Goal: Information Seeking & Learning: Learn about a topic

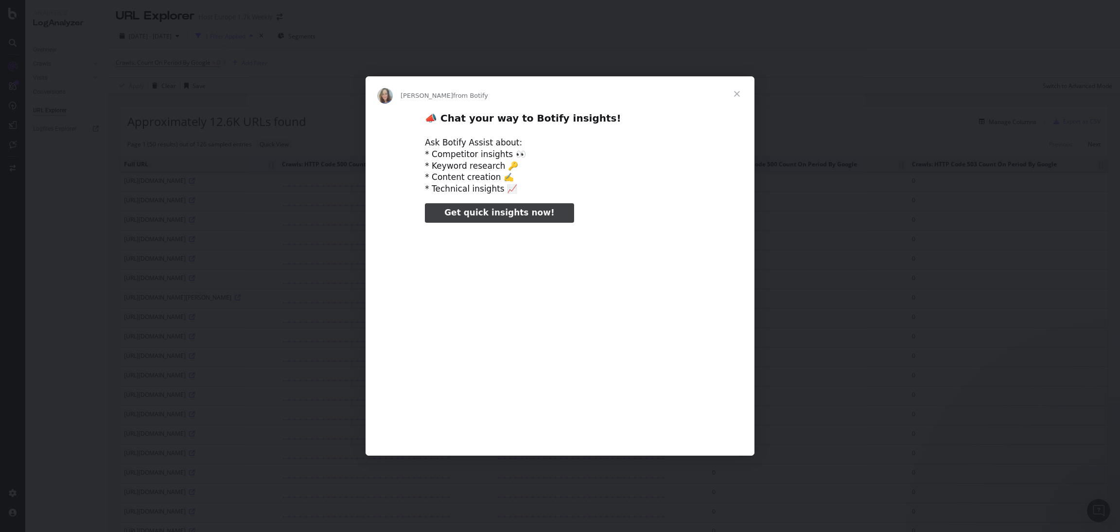
type input "1304049"
click at [734, 93] on span "Close" at bounding box center [736, 93] width 35 height 35
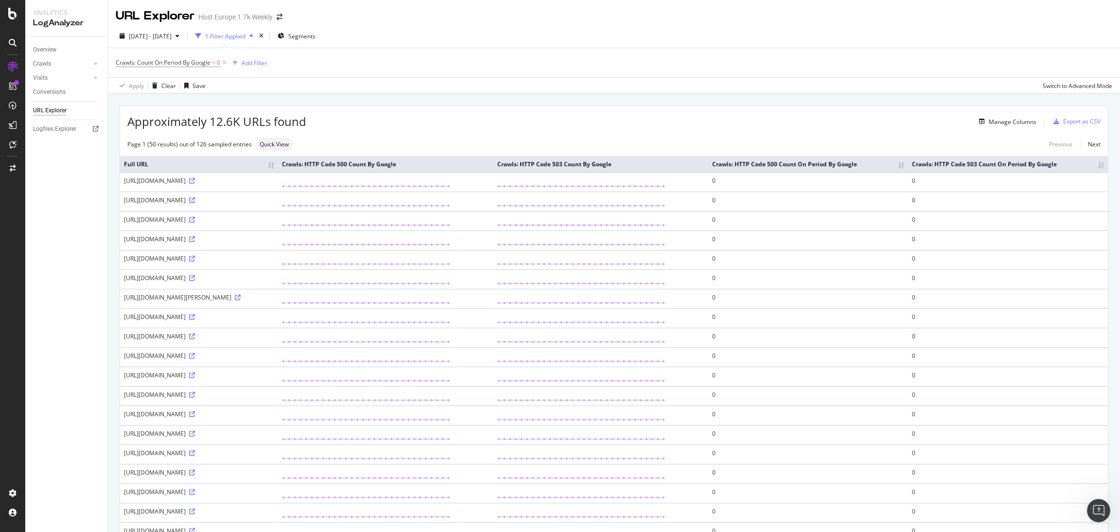
click at [279, 23] on div "URL Explorer Host Europe 1.7k Weekly" at bounding box center [204, 16] width 176 height 17
click at [274, 18] on span at bounding box center [280, 17] width 14 height 7
click at [258, 18] on div "Host Europe 1.7k Weekly" at bounding box center [235, 17] width 74 height 10
click at [276, 14] on div "URL Explorer Host Europe 1.7k Weekly" at bounding box center [204, 16] width 176 height 17
click at [277, 20] on icon "arrow-right-arrow-left" at bounding box center [280, 17] width 6 height 7
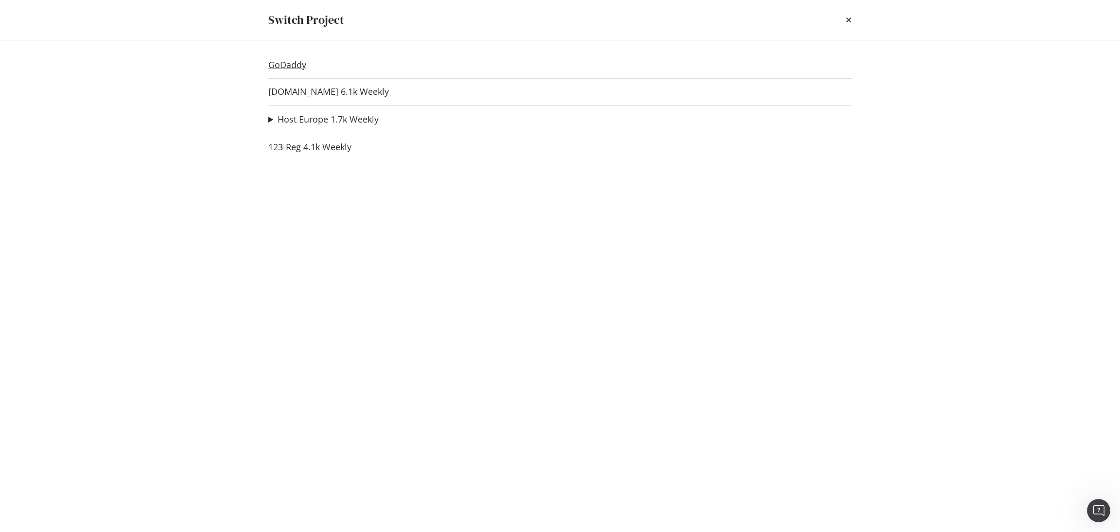
click at [294, 64] on link "GoDaddy" at bounding box center [287, 65] width 38 height 10
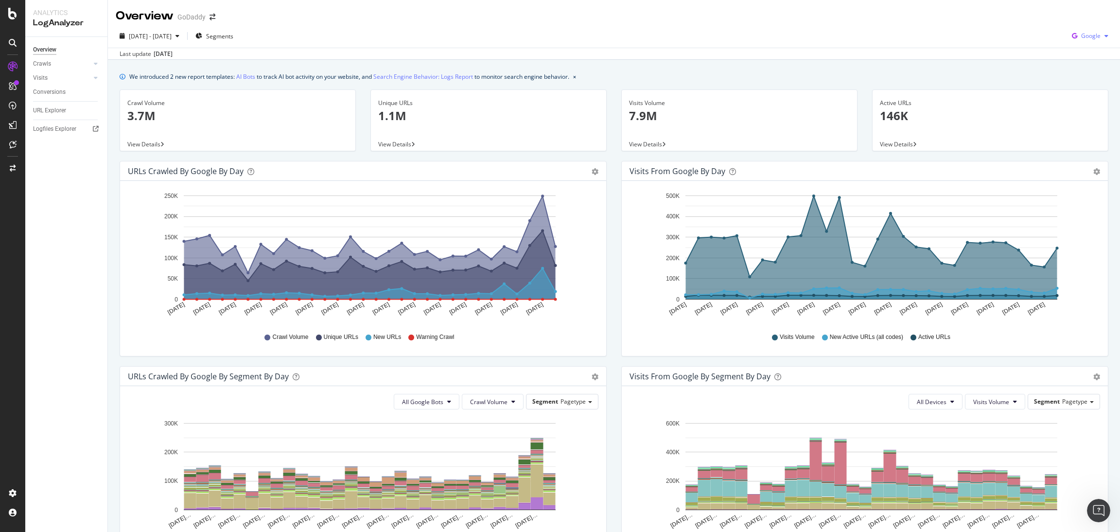
click at [1104, 36] on icon "button" at bounding box center [1106, 36] width 4 height 6
click at [1095, 94] on span "OpenAI" at bounding box center [1086, 91] width 36 height 9
